Goal: Transaction & Acquisition: Purchase product/service

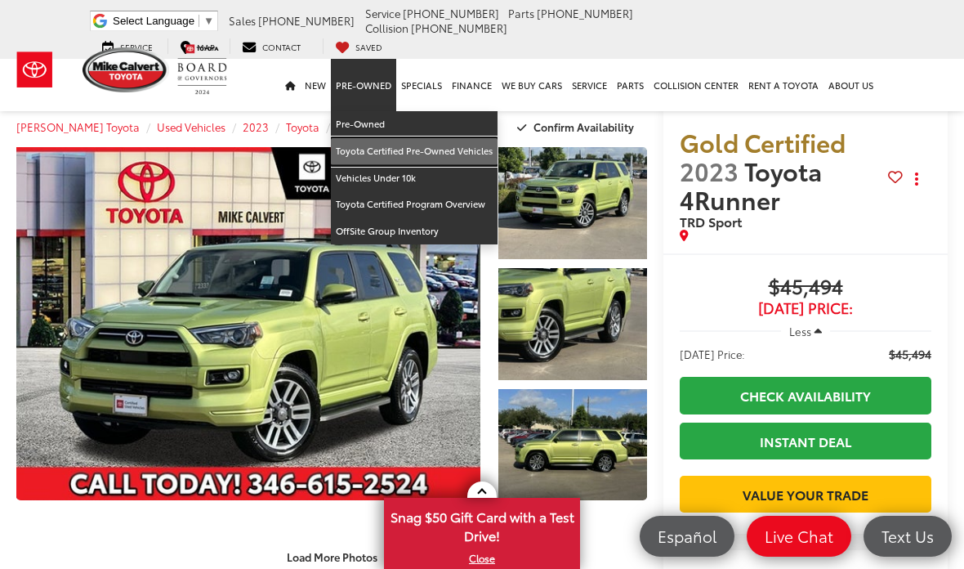
click at [439, 145] on link "Toyota Certified Pre-Owned Vehicles" at bounding box center [414, 151] width 167 height 27
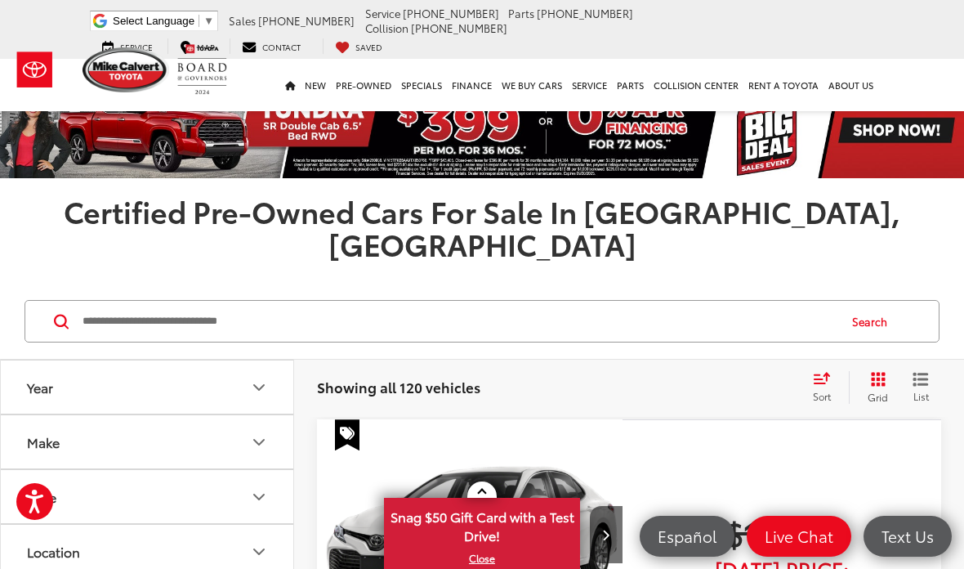
click at [339, 304] on input "Search by Make, Model, or Keyword" at bounding box center [459, 320] width 756 height 39
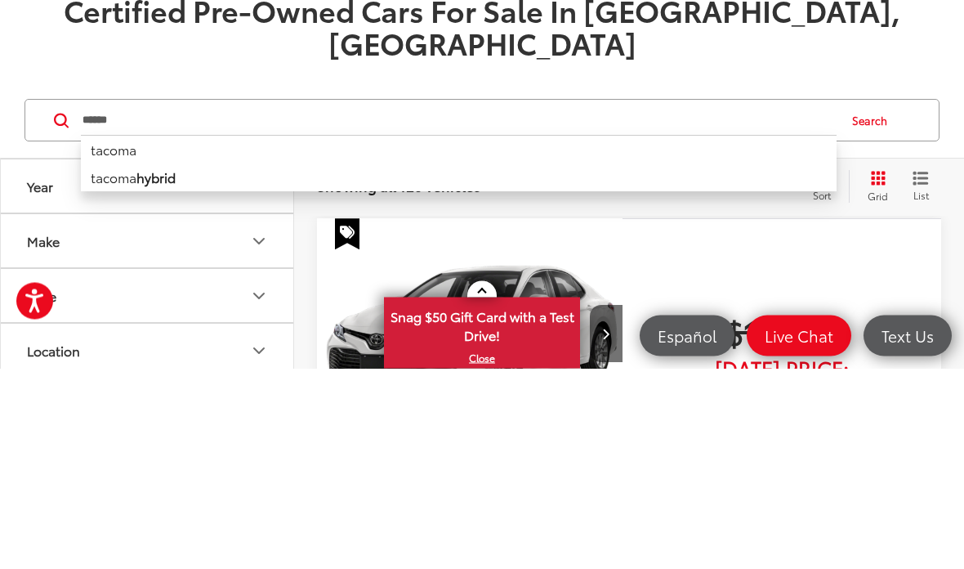
click at [101, 336] on li "tacoma" at bounding box center [459, 350] width 756 height 29
type input "******"
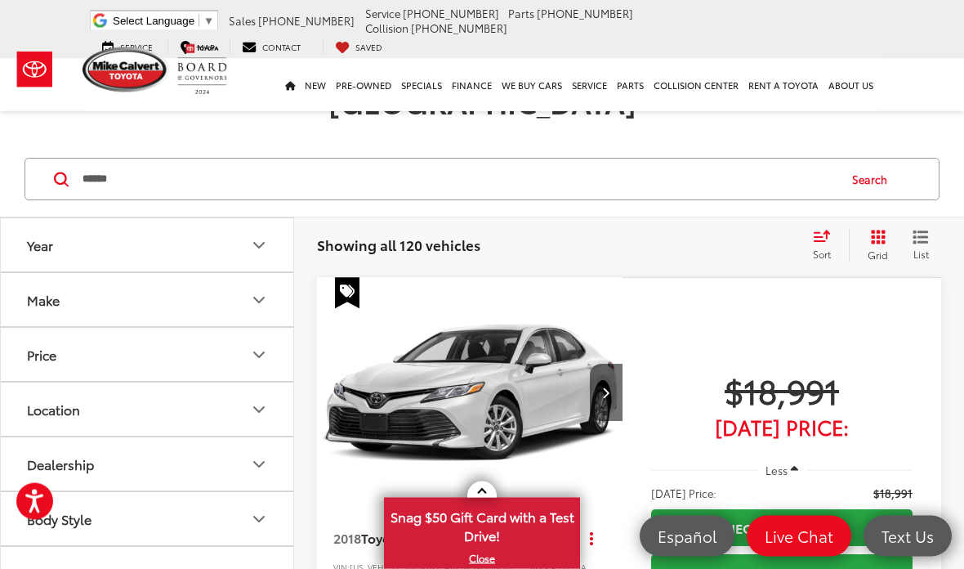
scroll to position [140, 0]
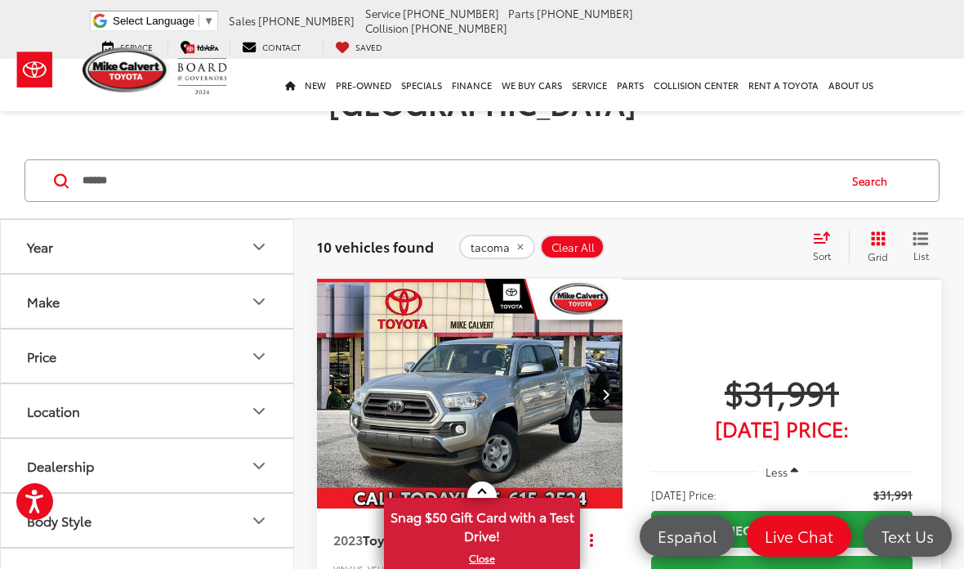
click at [826, 233] on icon "Select sort value" at bounding box center [821, 238] width 15 height 10
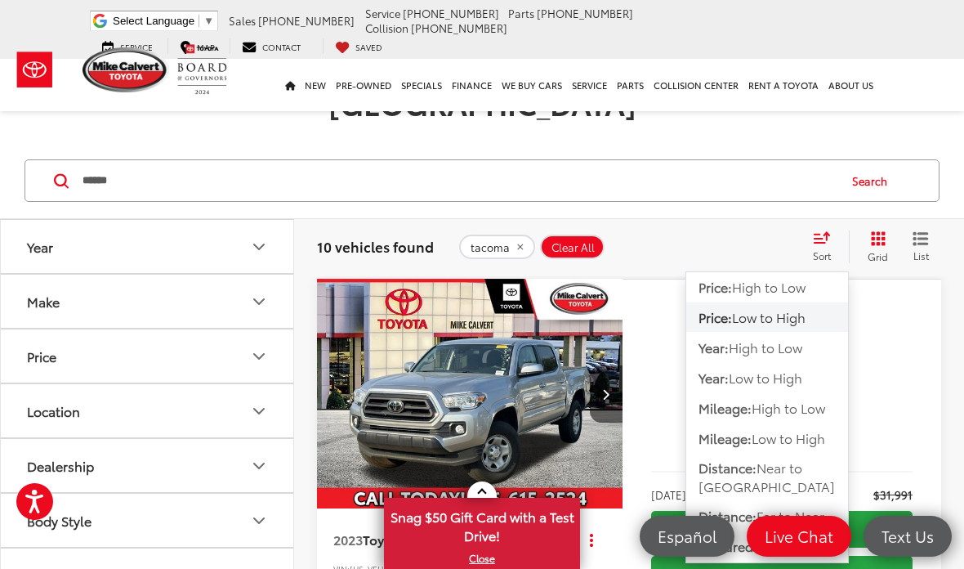
click at [799, 277] on span "High to Low" at bounding box center [769, 286] width 74 height 19
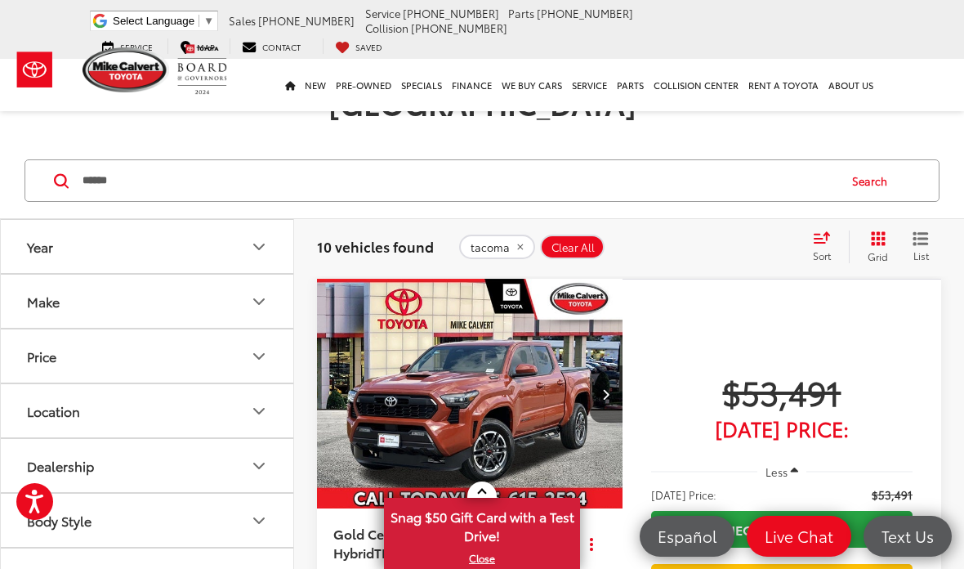
click at [815, 231] on icon "Select sort value" at bounding box center [822, 237] width 18 height 12
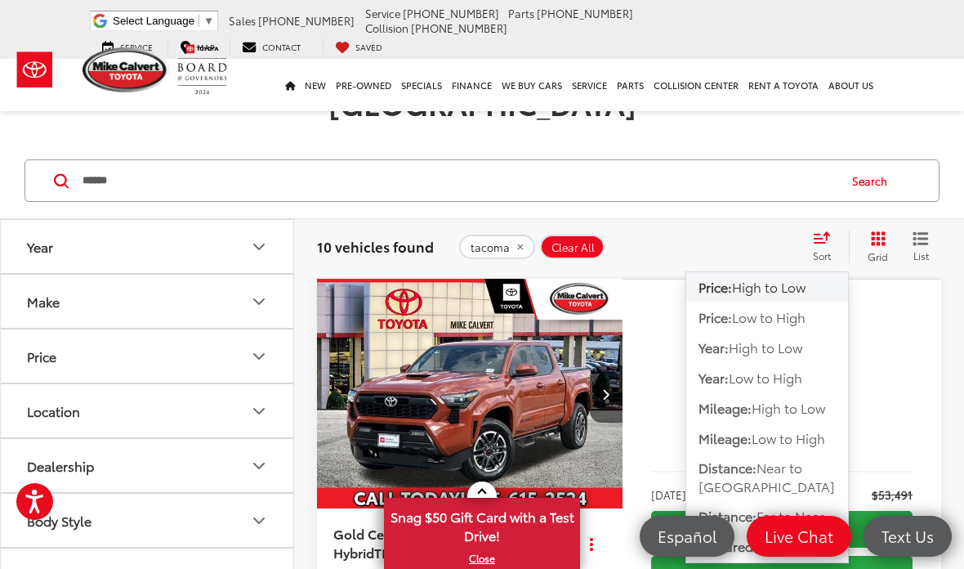
click at [801, 307] on span "Low to High" at bounding box center [769, 316] width 74 height 19
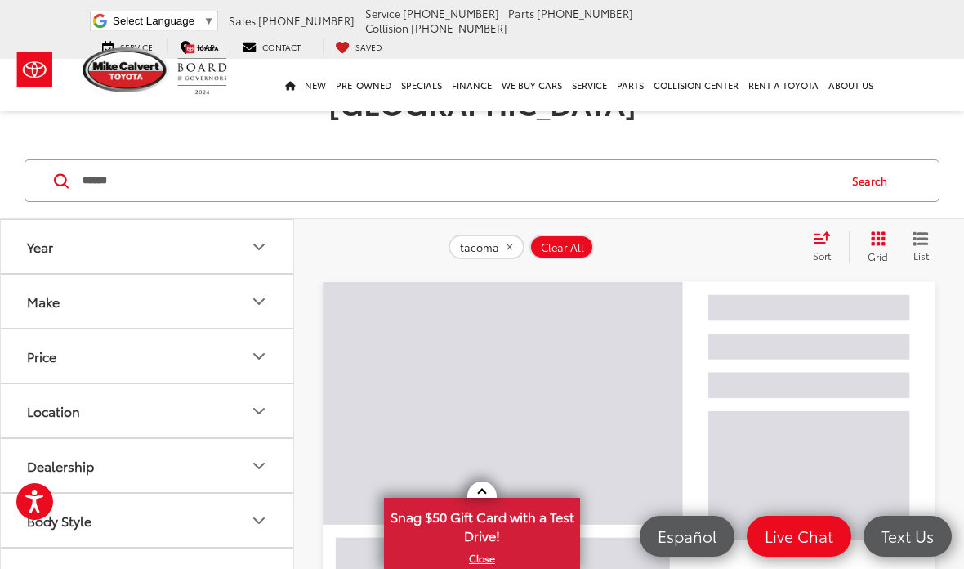
click at [488, 484] on link at bounding box center [481, 489] width 29 height 16
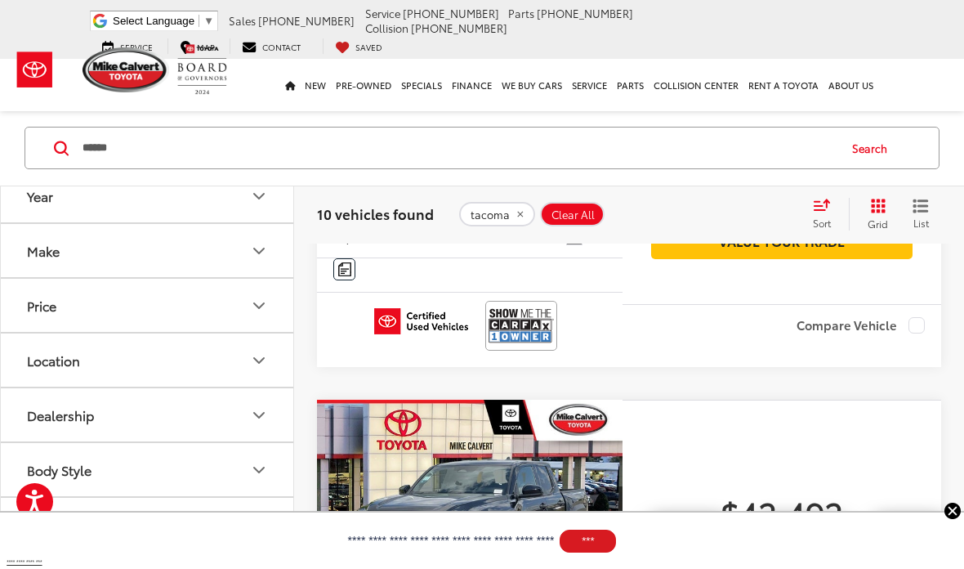
scroll to position [3519, 0]
